Goal: Download file/media

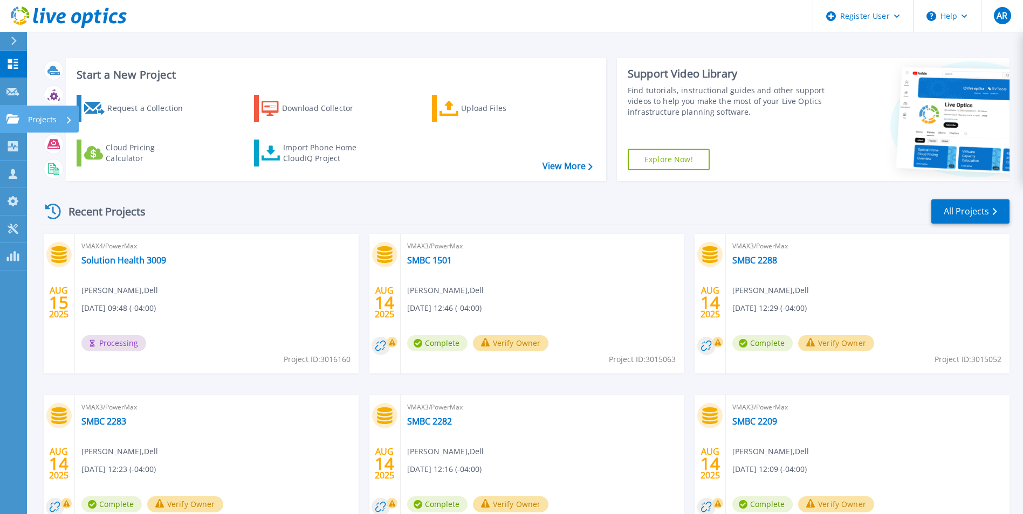
click at [15, 120] on icon at bounding box center [12, 118] width 13 height 9
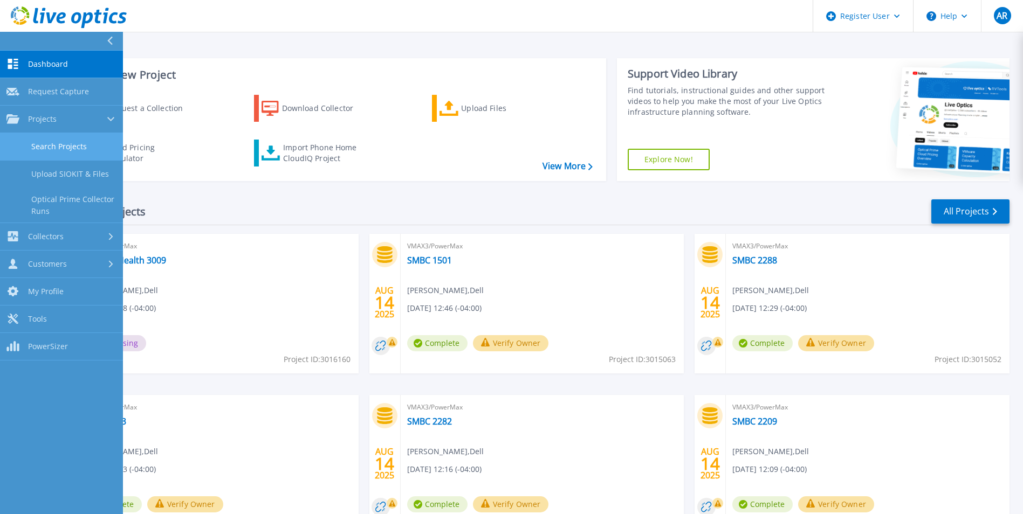
click at [67, 148] on link "Search Projects" at bounding box center [61, 147] width 123 height 28
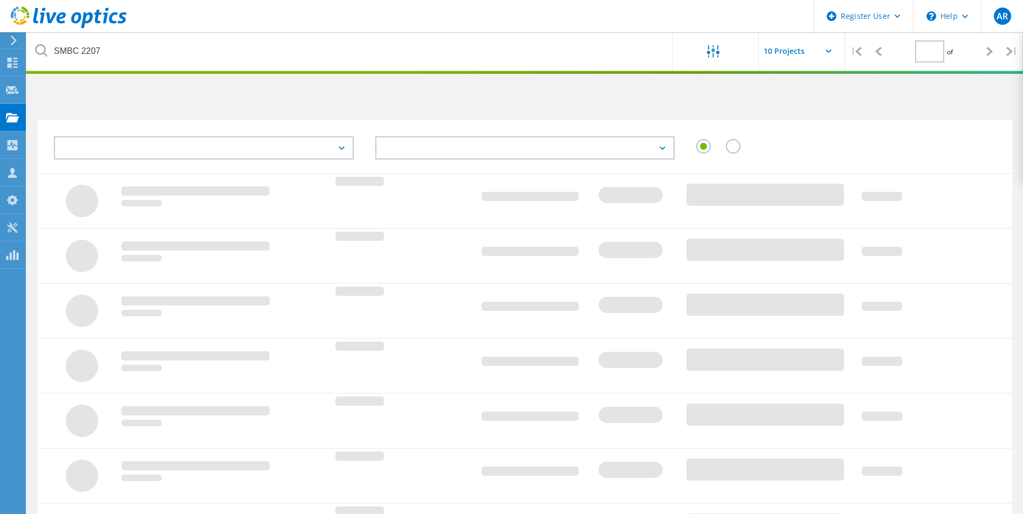
type input "1"
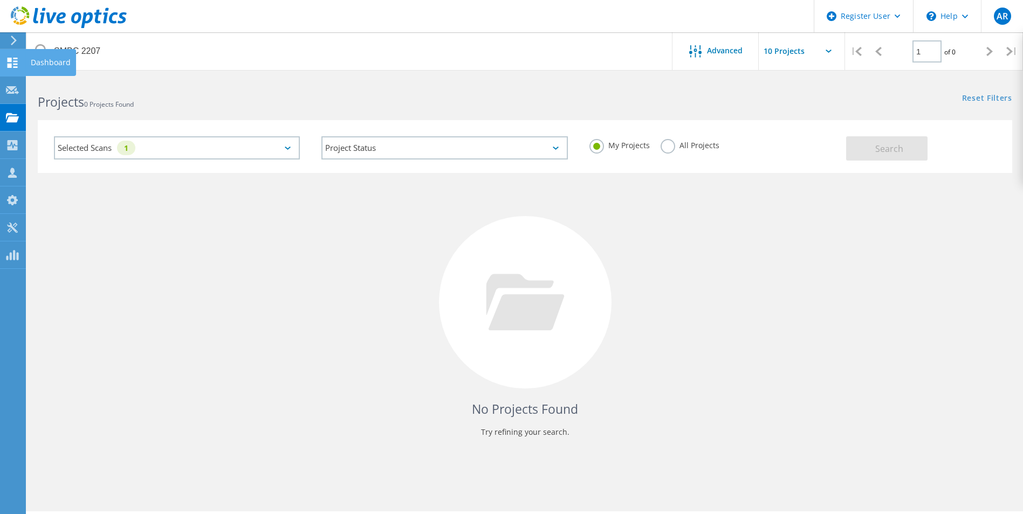
click at [8, 63] on icon at bounding box center [12, 63] width 13 height 10
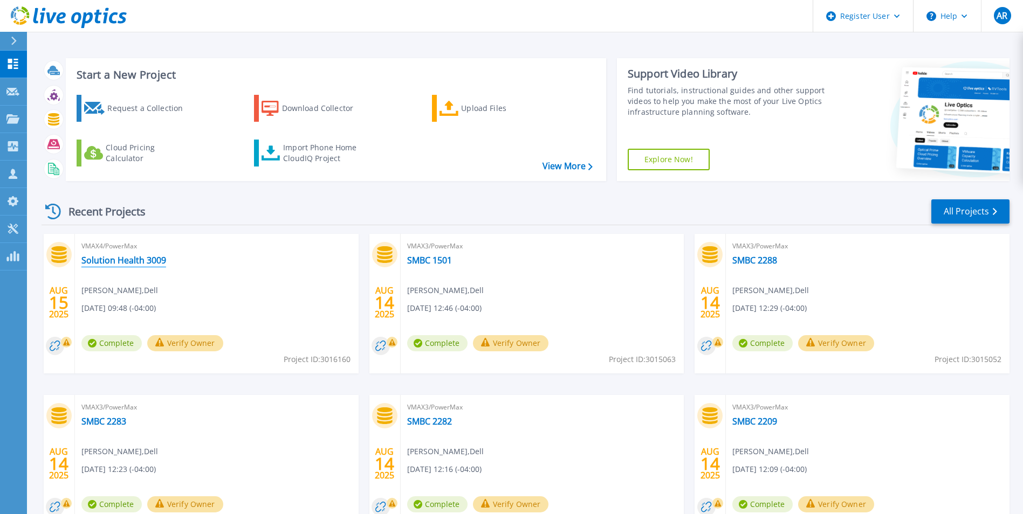
click at [123, 262] on link "Solution Health 3009" at bounding box center [123, 260] width 85 height 11
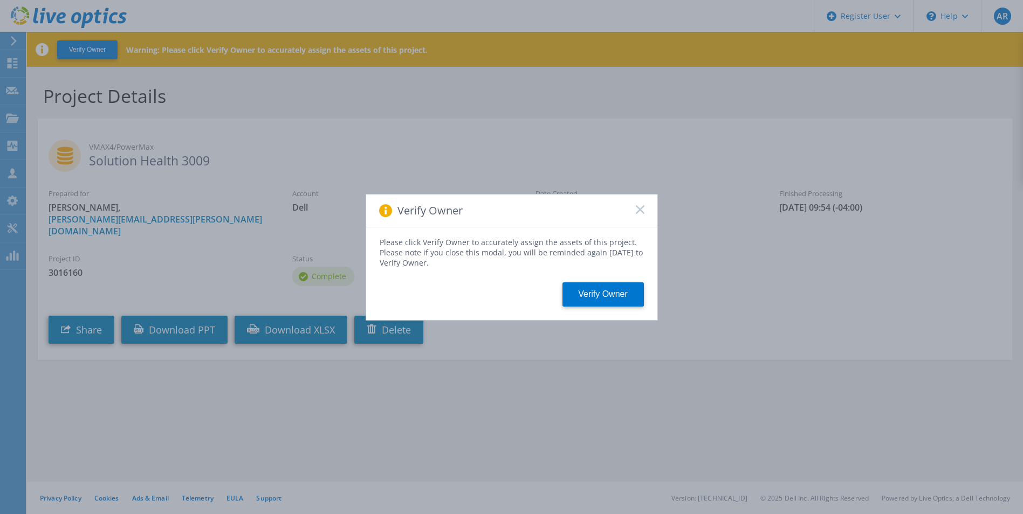
click at [640, 210] on rect at bounding box center [639, 209] width 9 height 9
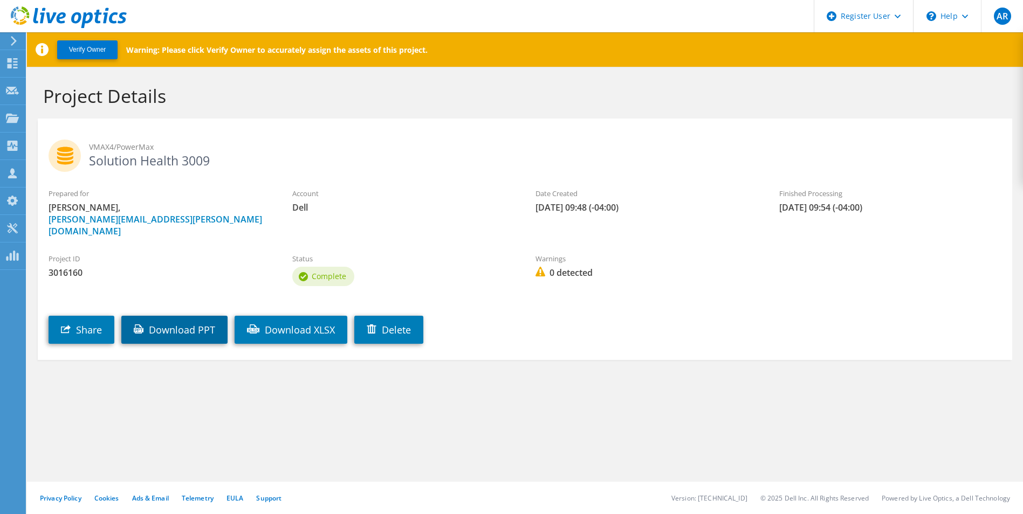
click at [203, 323] on link "Download PPT" at bounding box center [174, 330] width 106 height 28
